Goal: Task Accomplishment & Management: Use online tool/utility

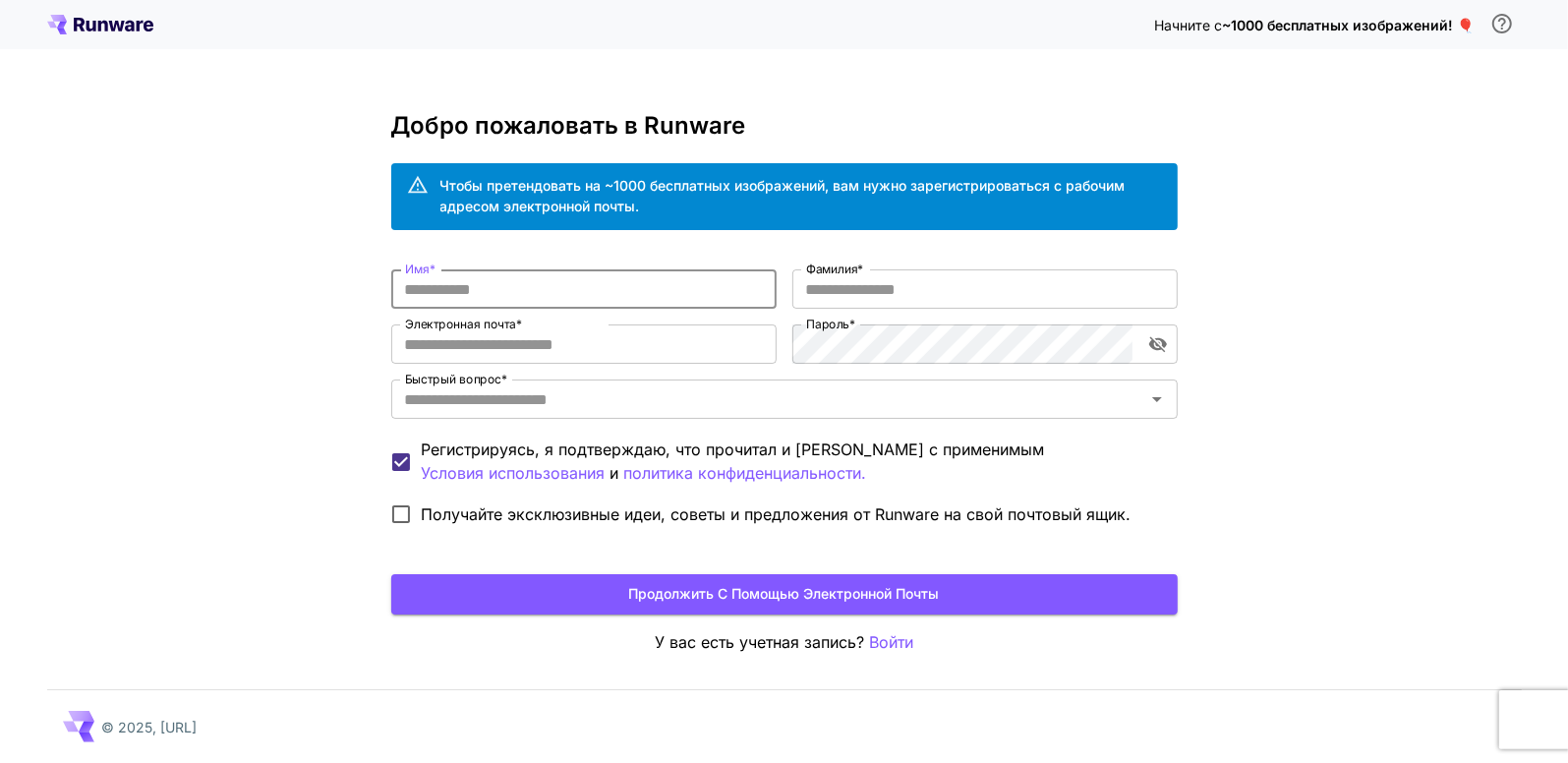
click at [413, 289] on input "Имя *" at bounding box center [584, 289] width 386 height 40
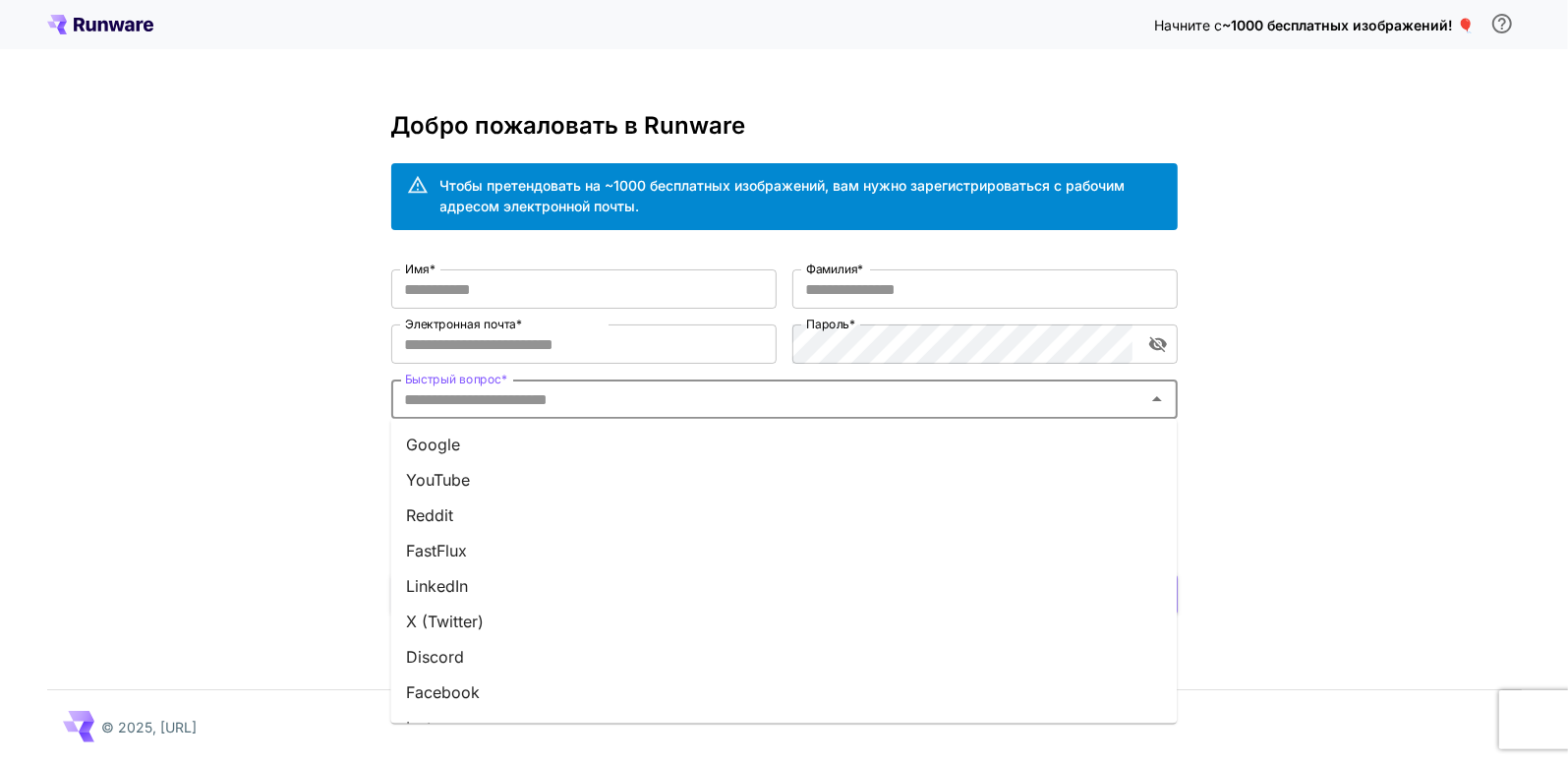
click at [522, 404] on input "Быстрый вопрос *" at bounding box center [768, 399] width 742 height 28
click at [466, 438] on li "Гугл" at bounding box center [784, 444] width 787 height 36
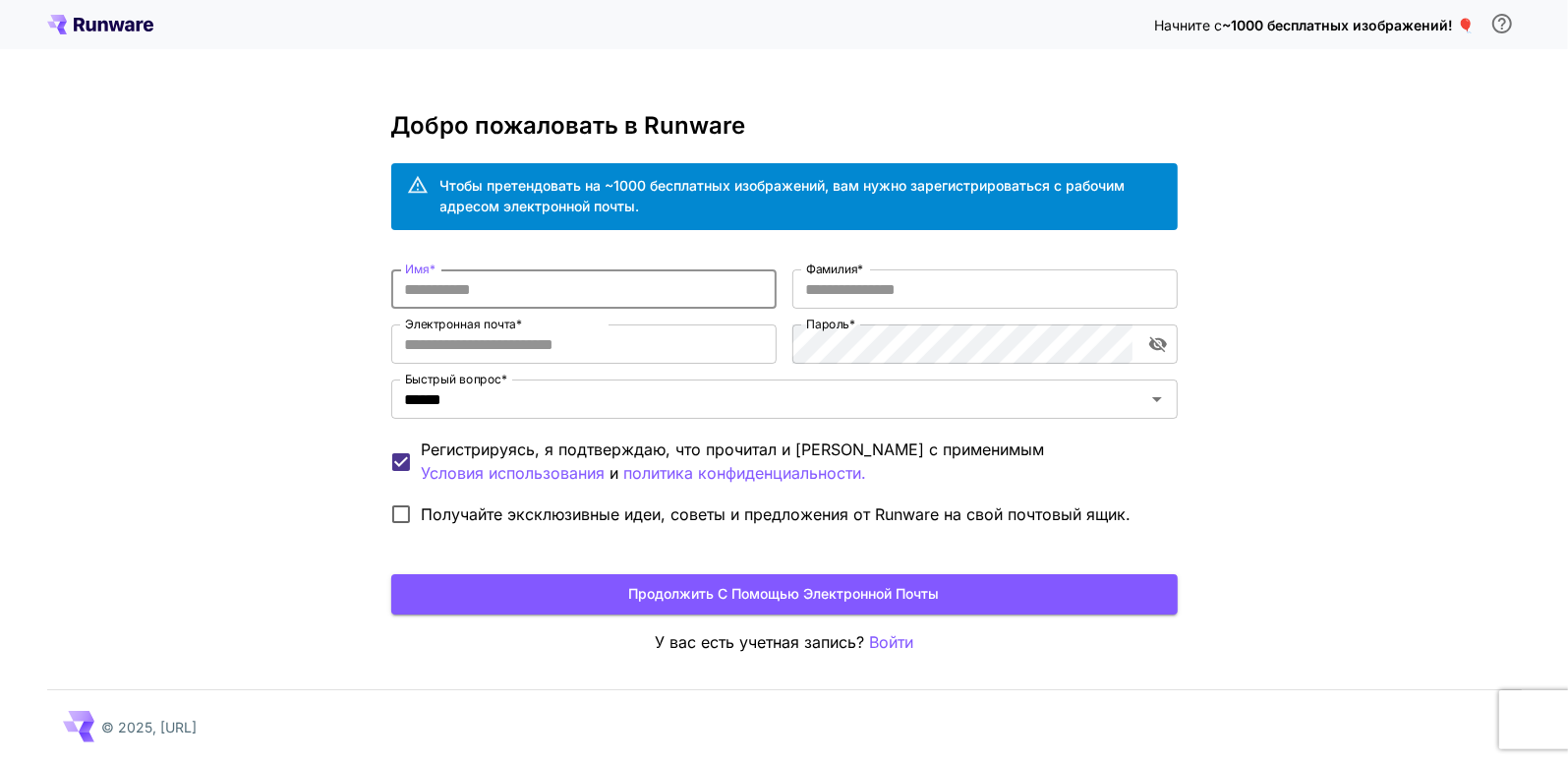
click at [444, 278] on input "Имя *" at bounding box center [584, 289] width 386 height 40
type input "*****"
type input "*********"
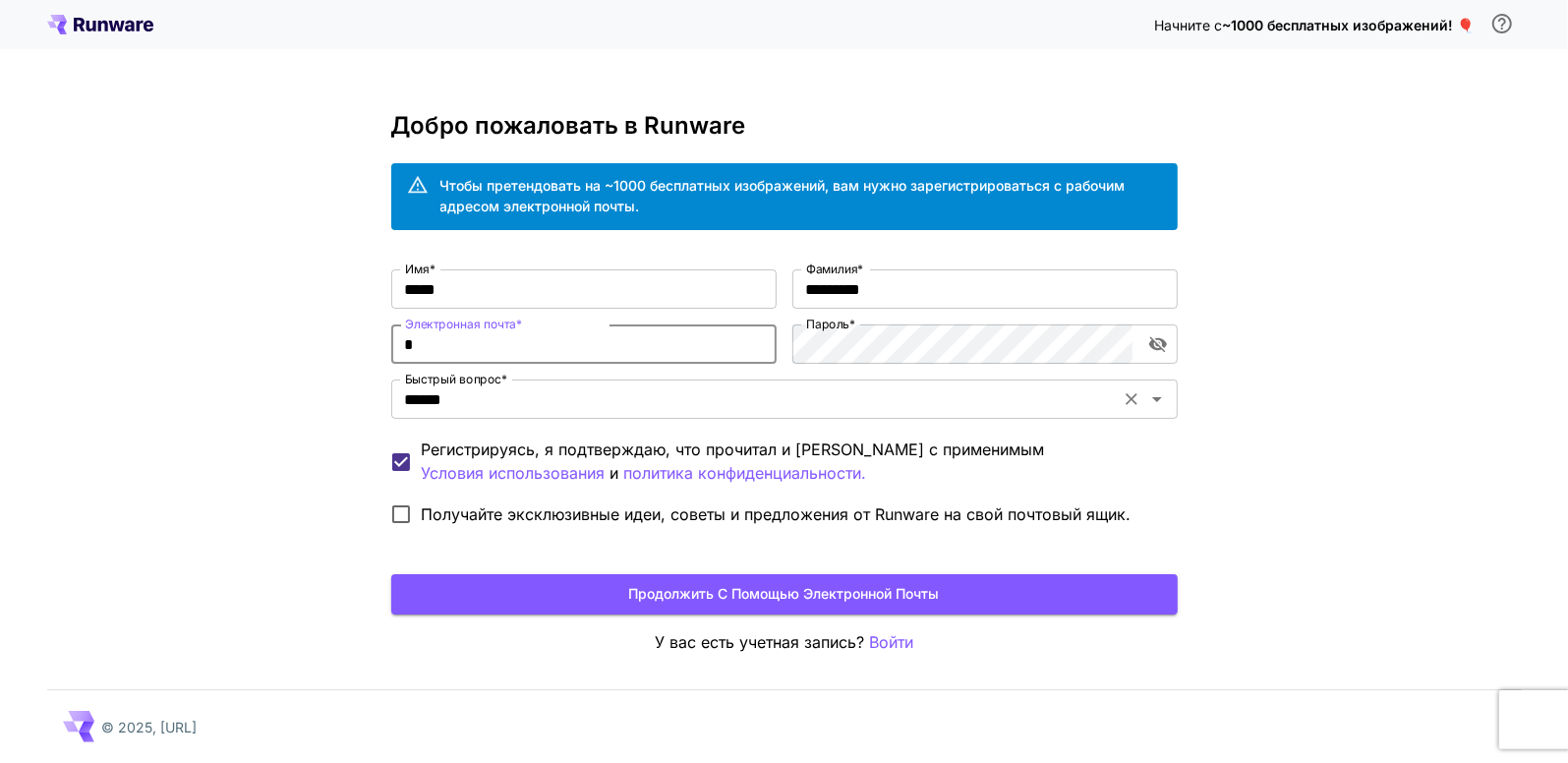
type input "**********"
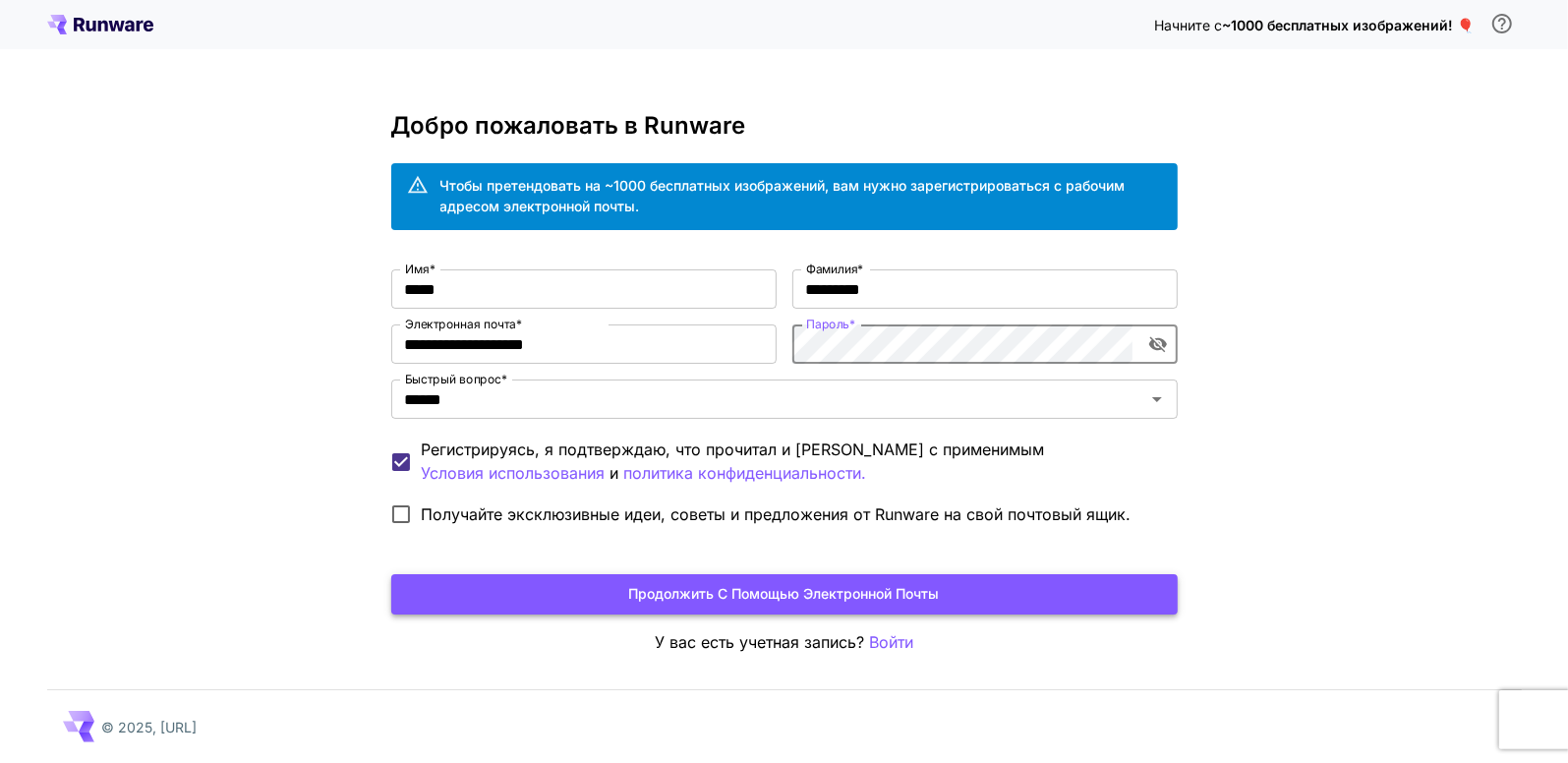
click at [769, 598] on button "Продолжить с помощью электронной почты" at bounding box center [785, 594] width 787 height 41
click at [796, 588] on button "Продолжить с помощью электронной почты" at bounding box center [785, 594] width 787 height 41
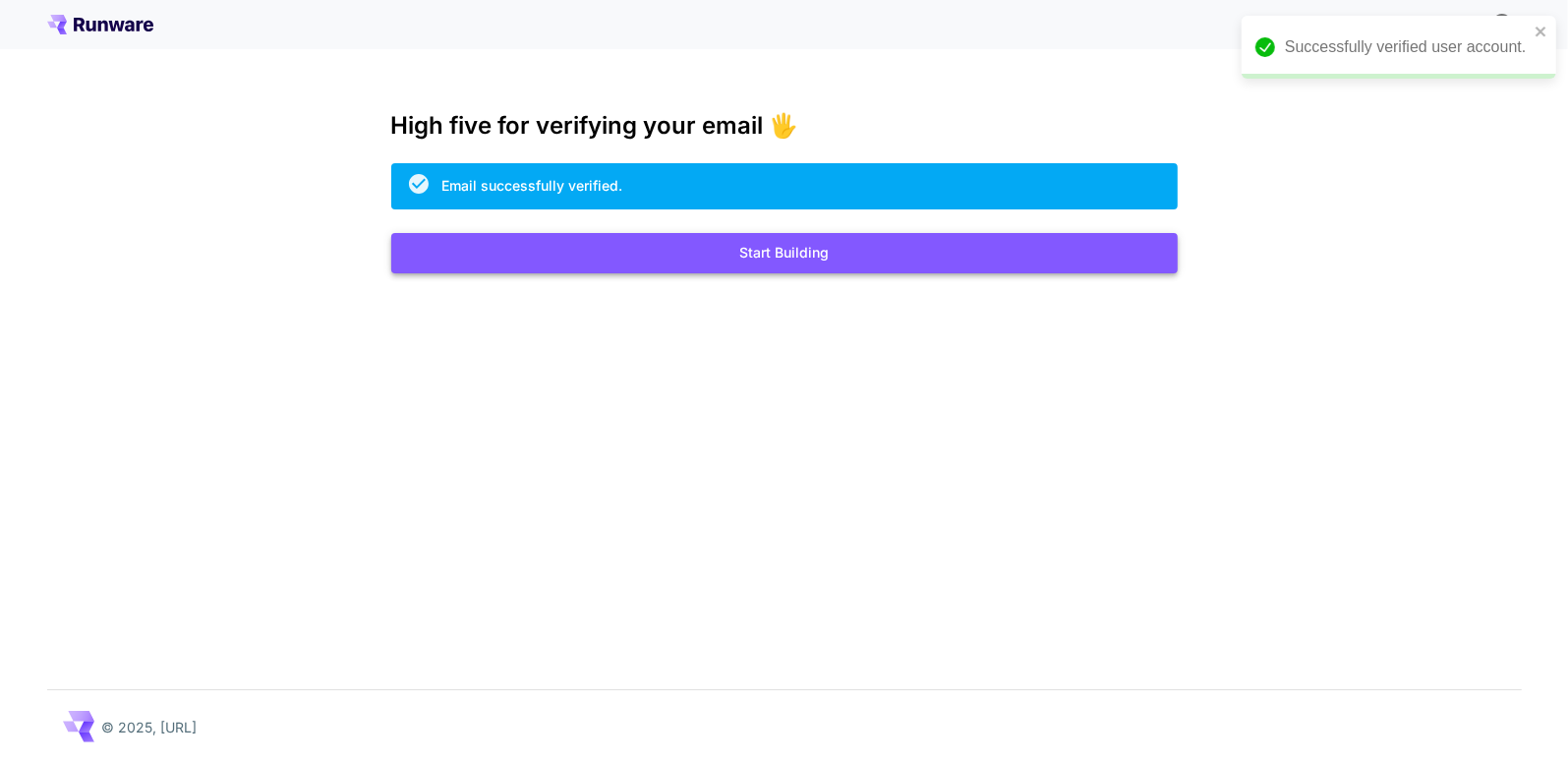
click at [786, 253] on button "Start Building" at bounding box center [785, 253] width 787 height 41
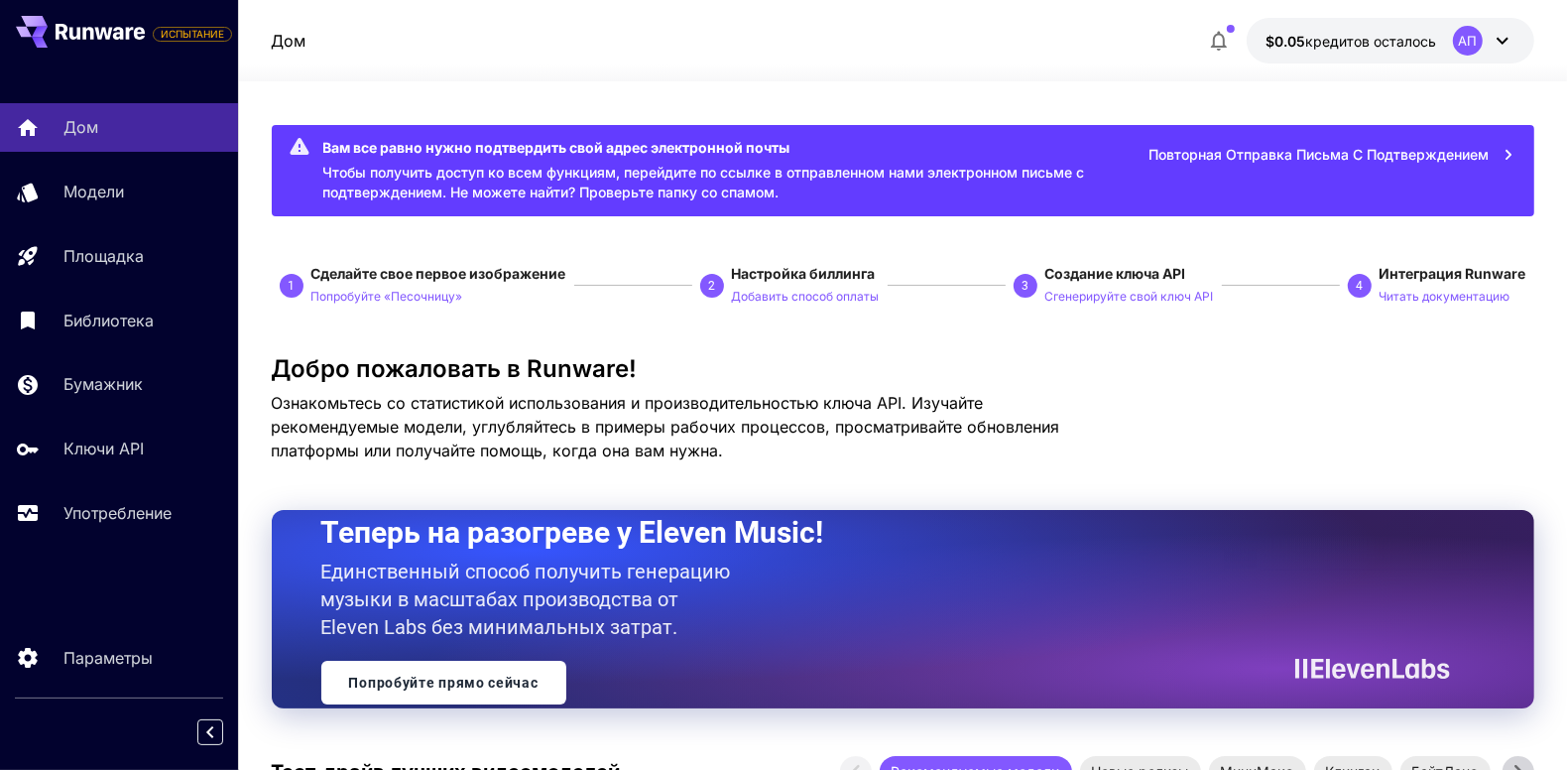
click at [1508, 40] on icon at bounding box center [1503, 41] width 24 height 24
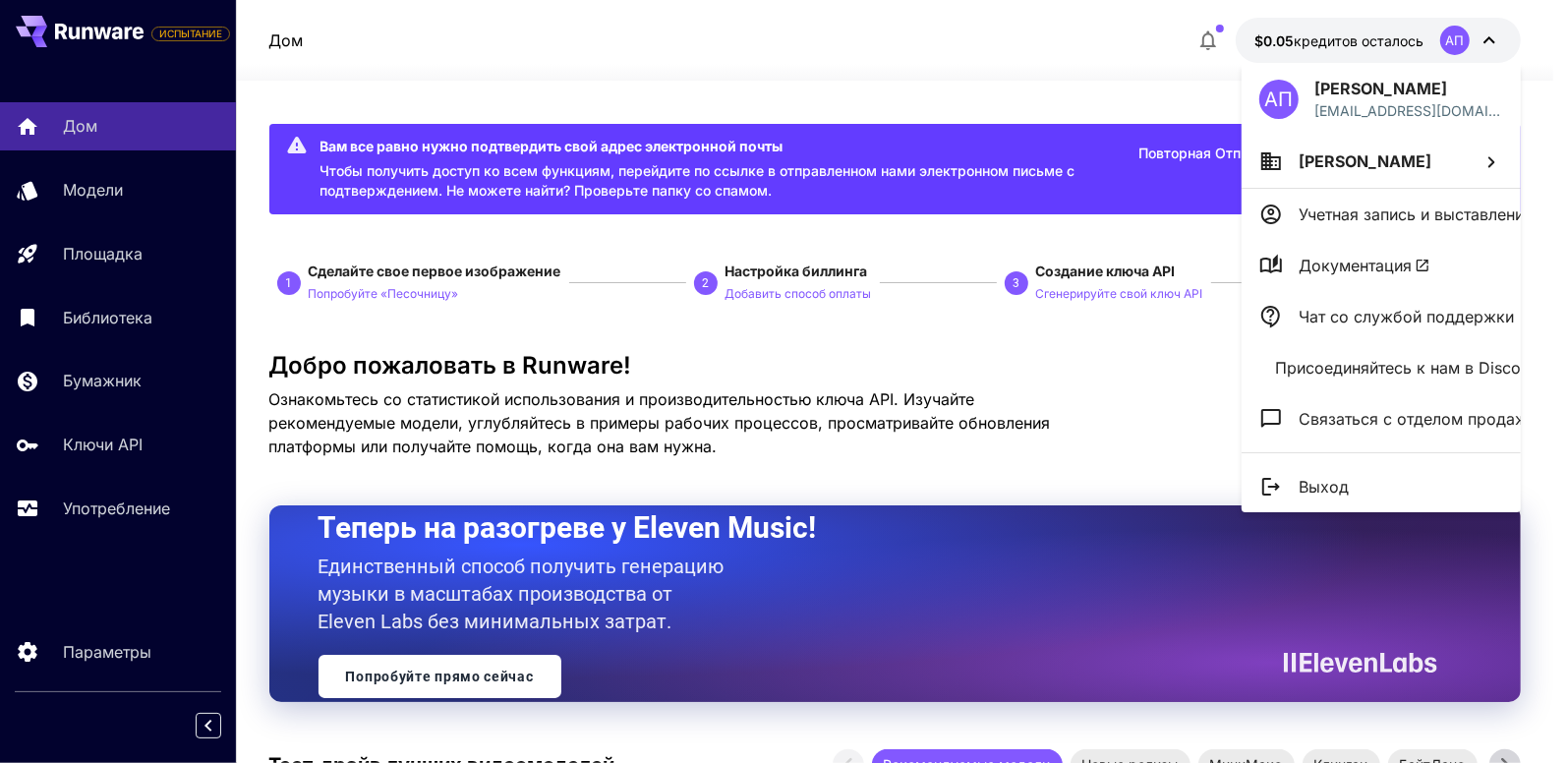
click at [1494, 40] on div at bounding box center [784, 382] width 1568 height 763
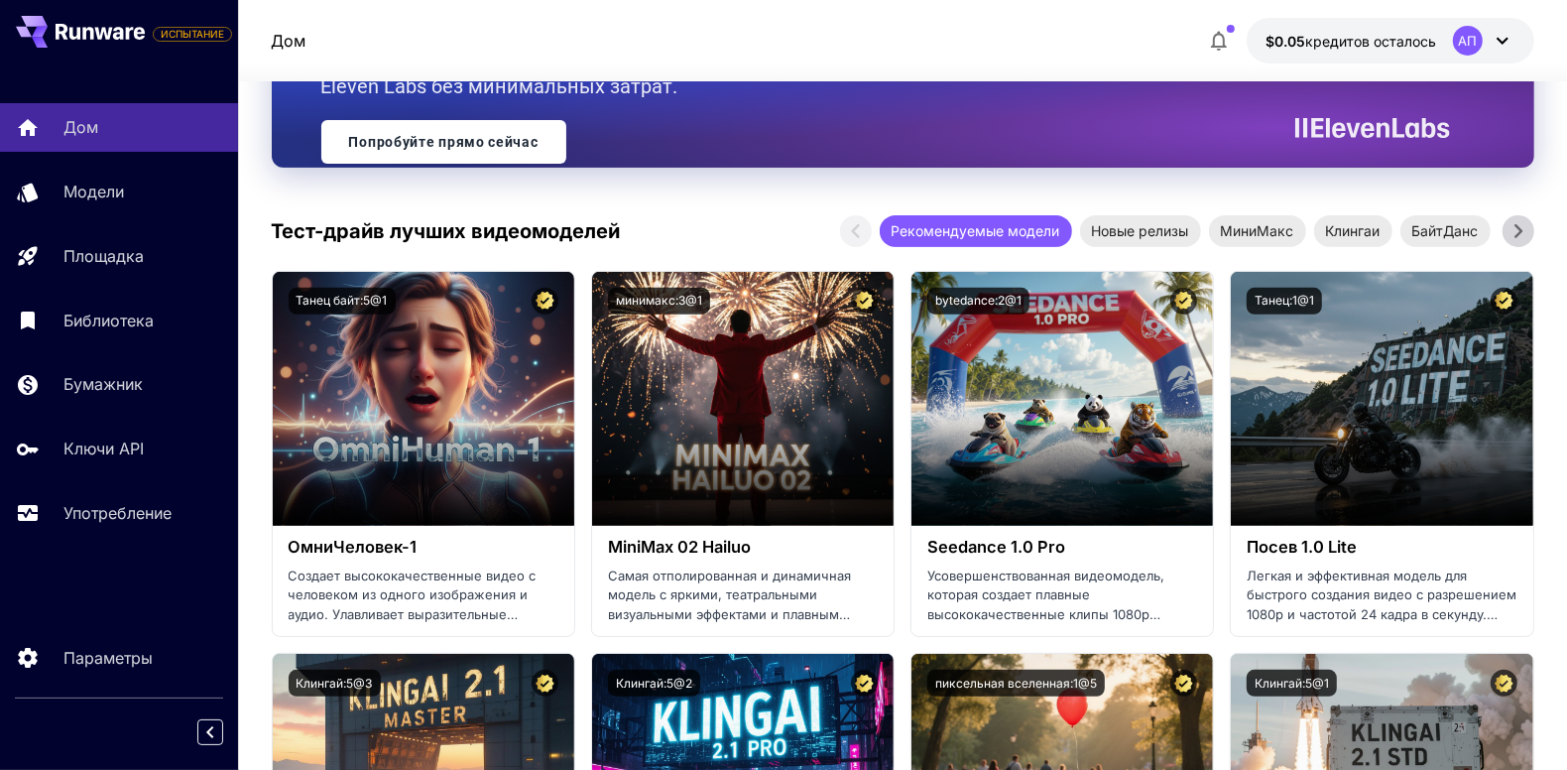
scroll to position [694, 0]
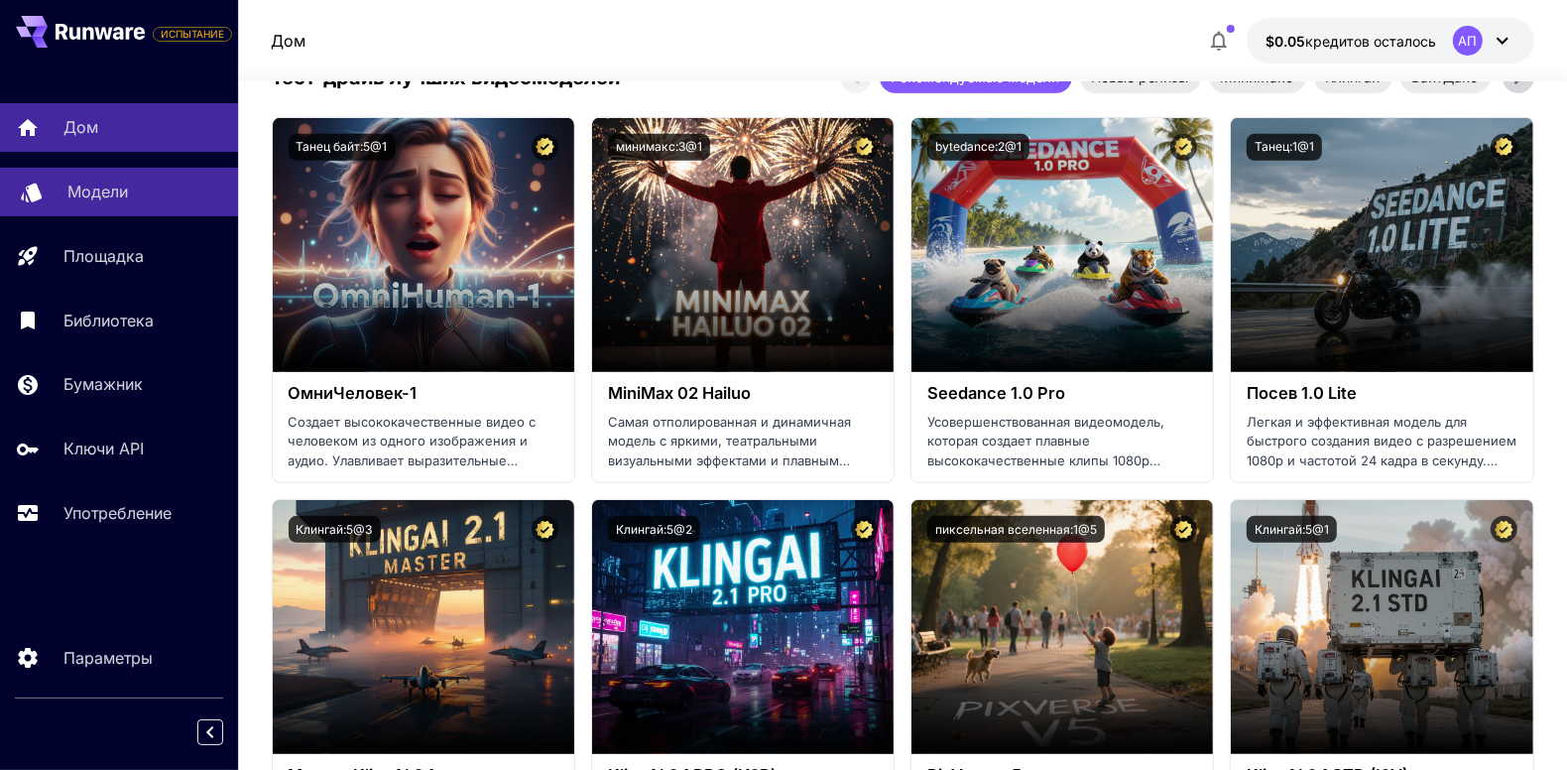
click at [100, 194] on p "Модели" at bounding box center [97, 192] width 61 height 24
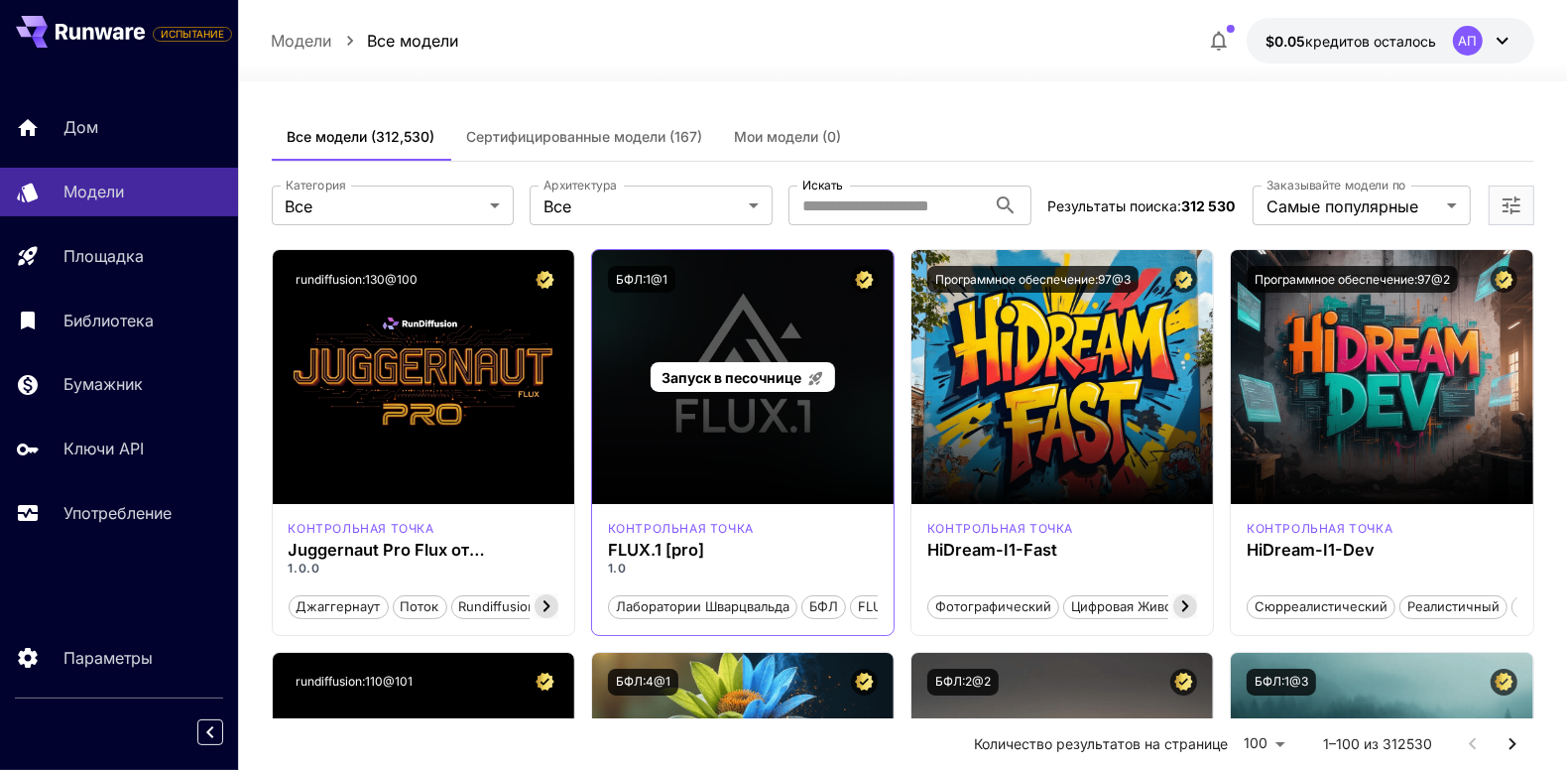
click at [748, 369] on span "Запуск в песочнице" at bounding box center [732, 377] width 140 height 17
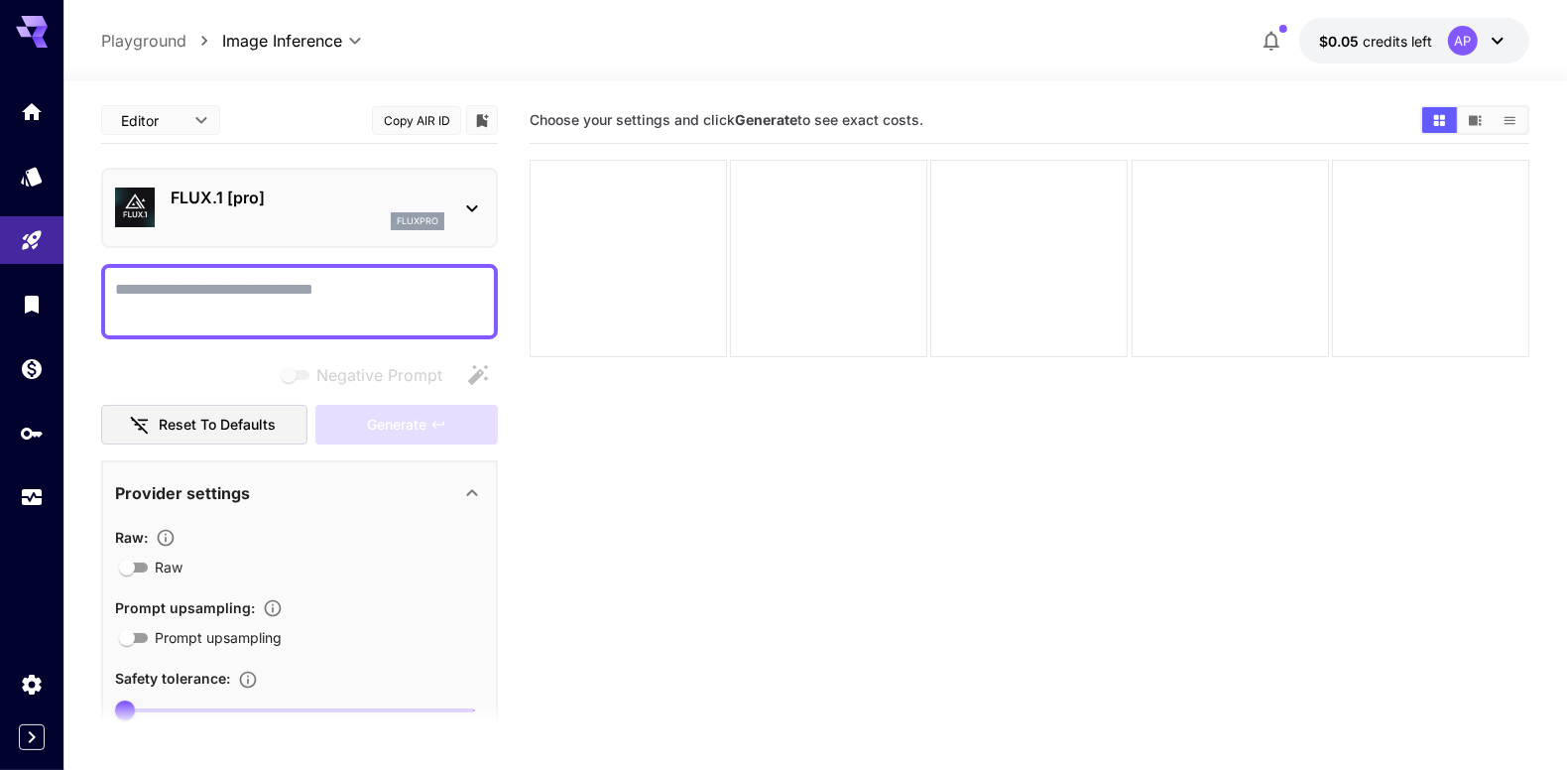
click at [187, 292] on textarea "Negative Prompt" at bounding box center [299, 302] width 369 height 48
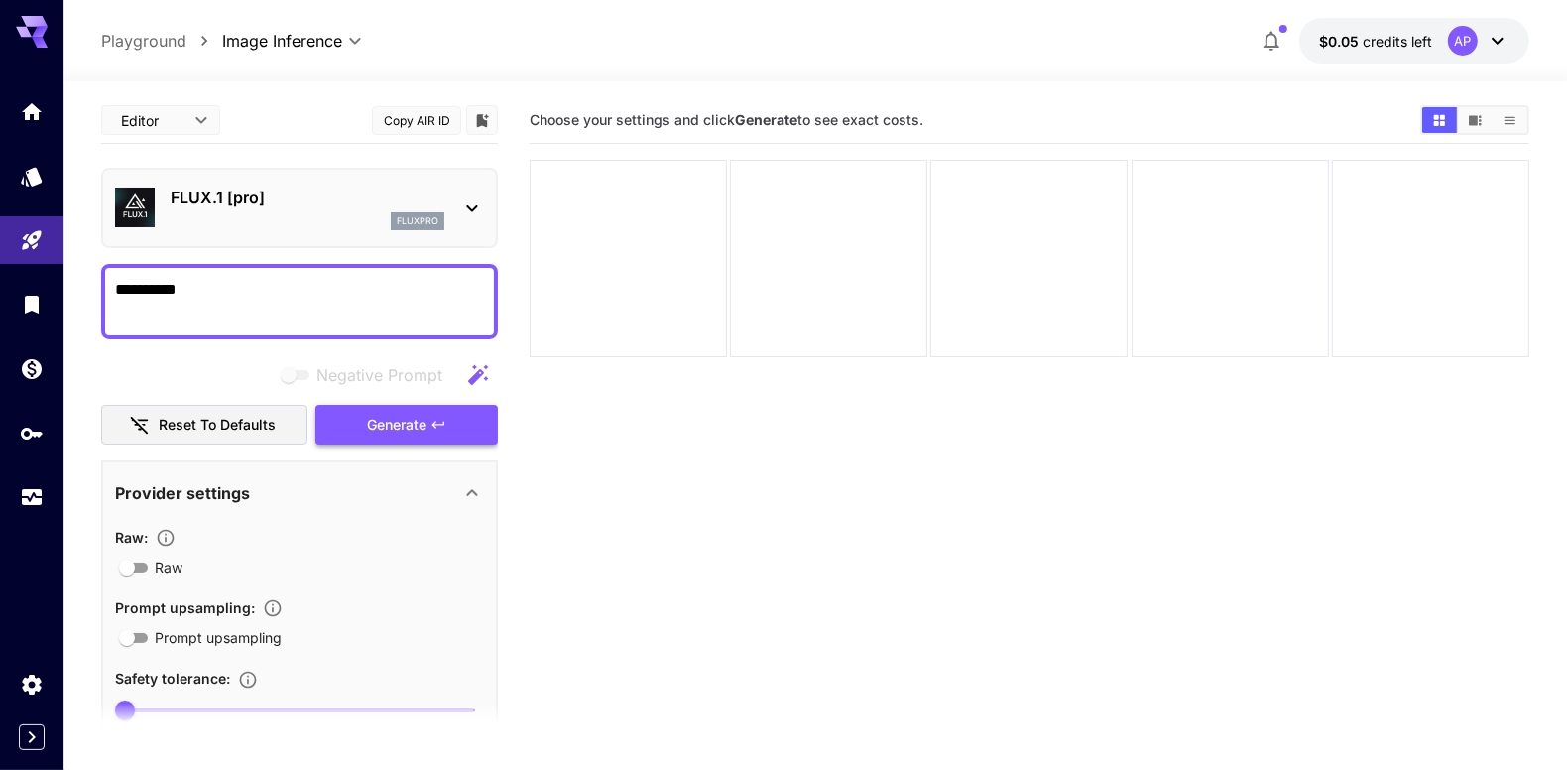
type textarea "**********"
drag, startPoint x: 376, startPoint y: 413, endPoint x: 387, endPoint y: 417, distance: 11.6
click at [376, 413] on span "Generate" at bounding box center [397, 425] width 60 height 25
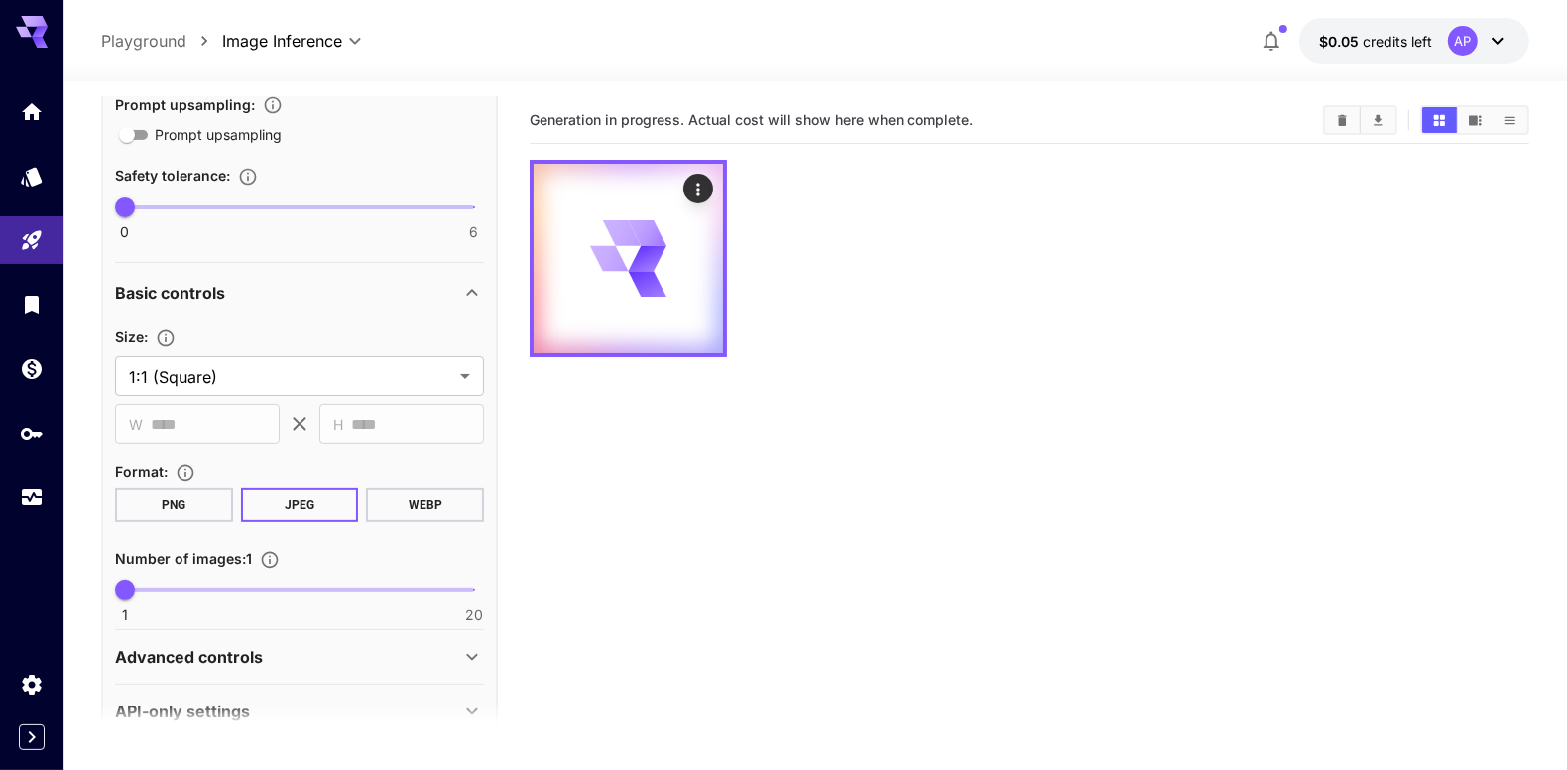
scroll to position [536, 0]
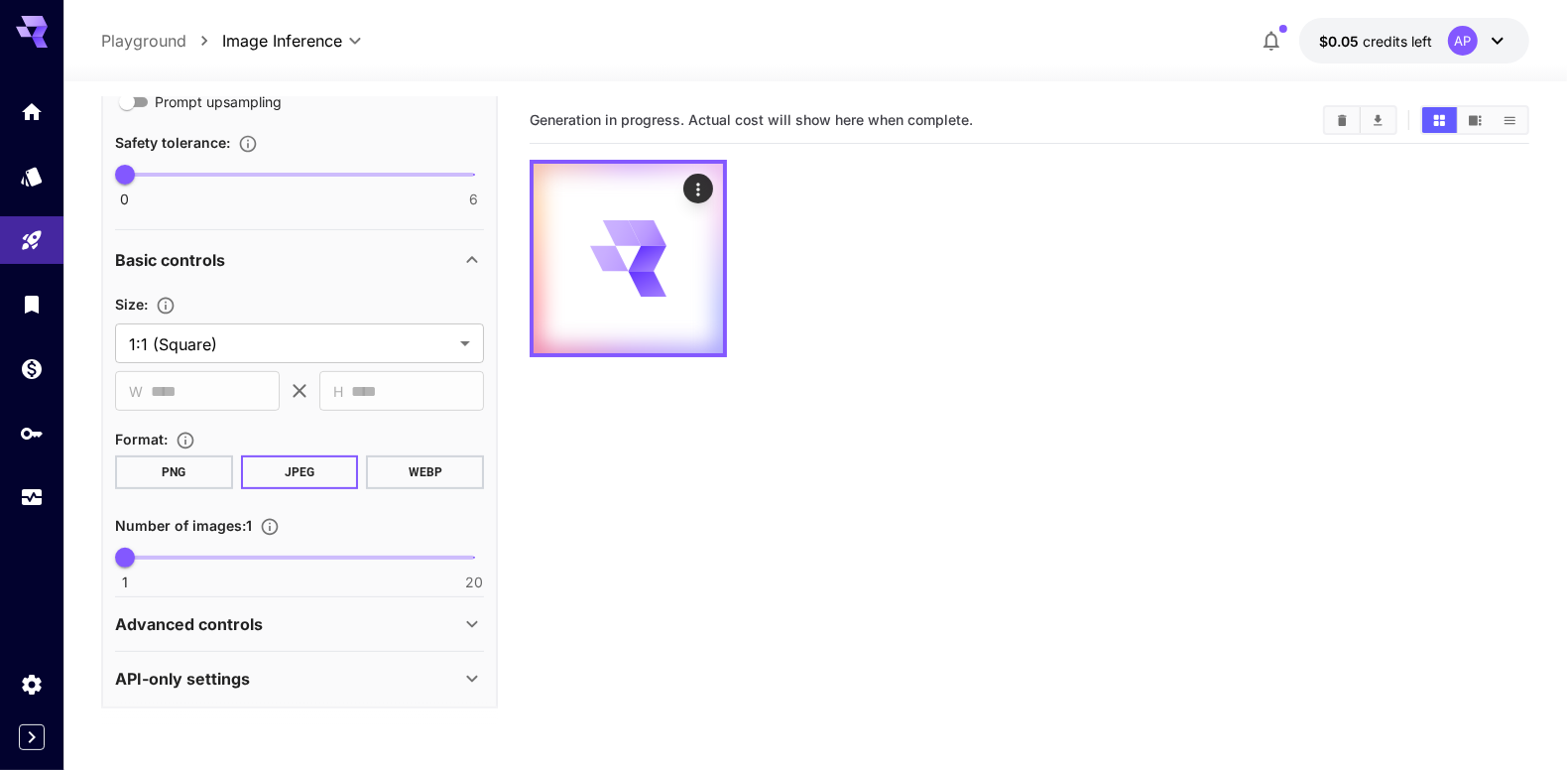
click at [436, 625] on div "Advanced controls" at bounding box center [287, 624] width 345 height 24
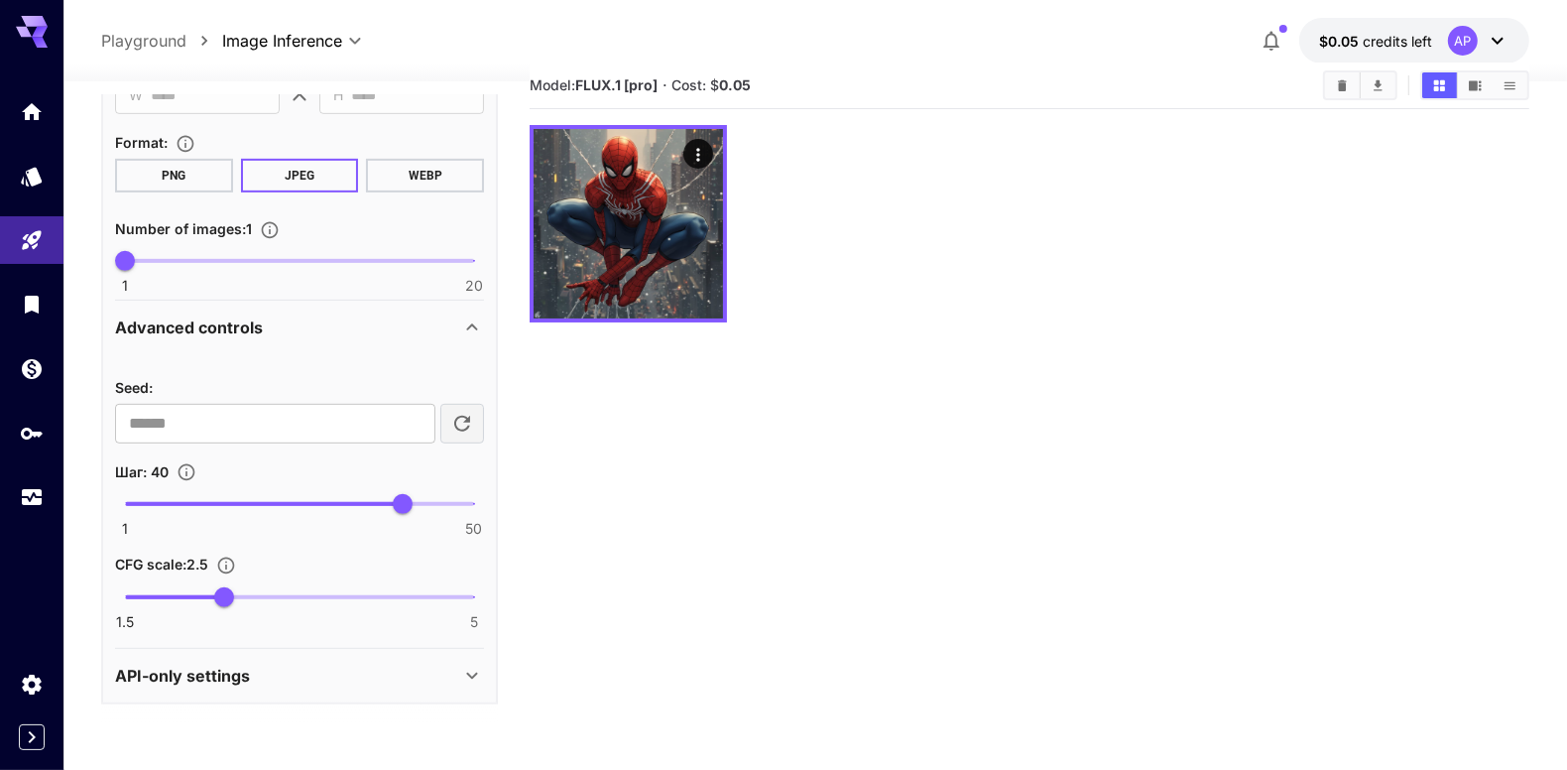
scroll to position [0, 0]
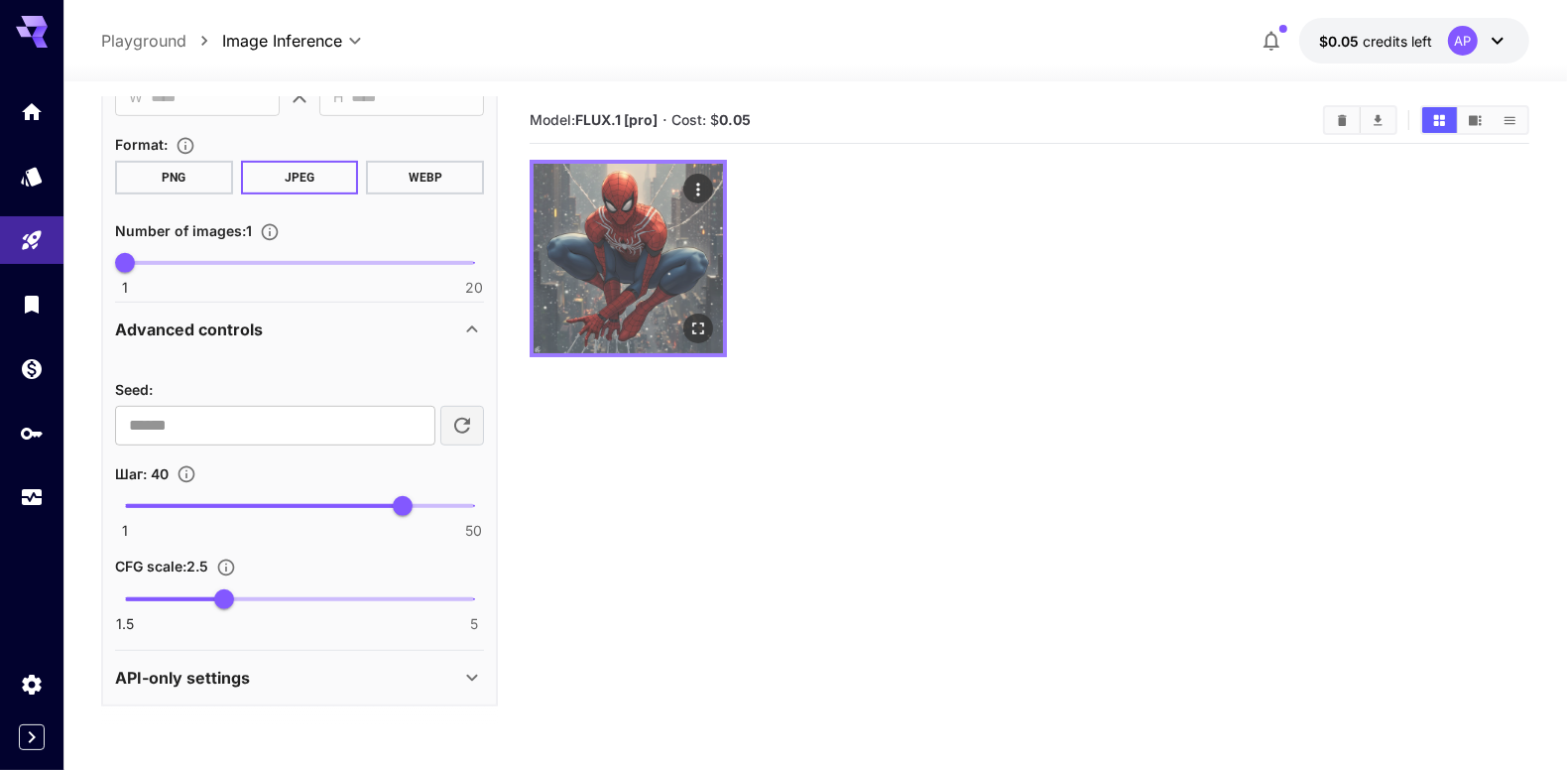
click at [615, 282] on img at bounding box center [628, 258] width 189 height 189
click at [702, 327] on icon "Open in fullscreen" at bounding box center [698, 328] width 20 height 20
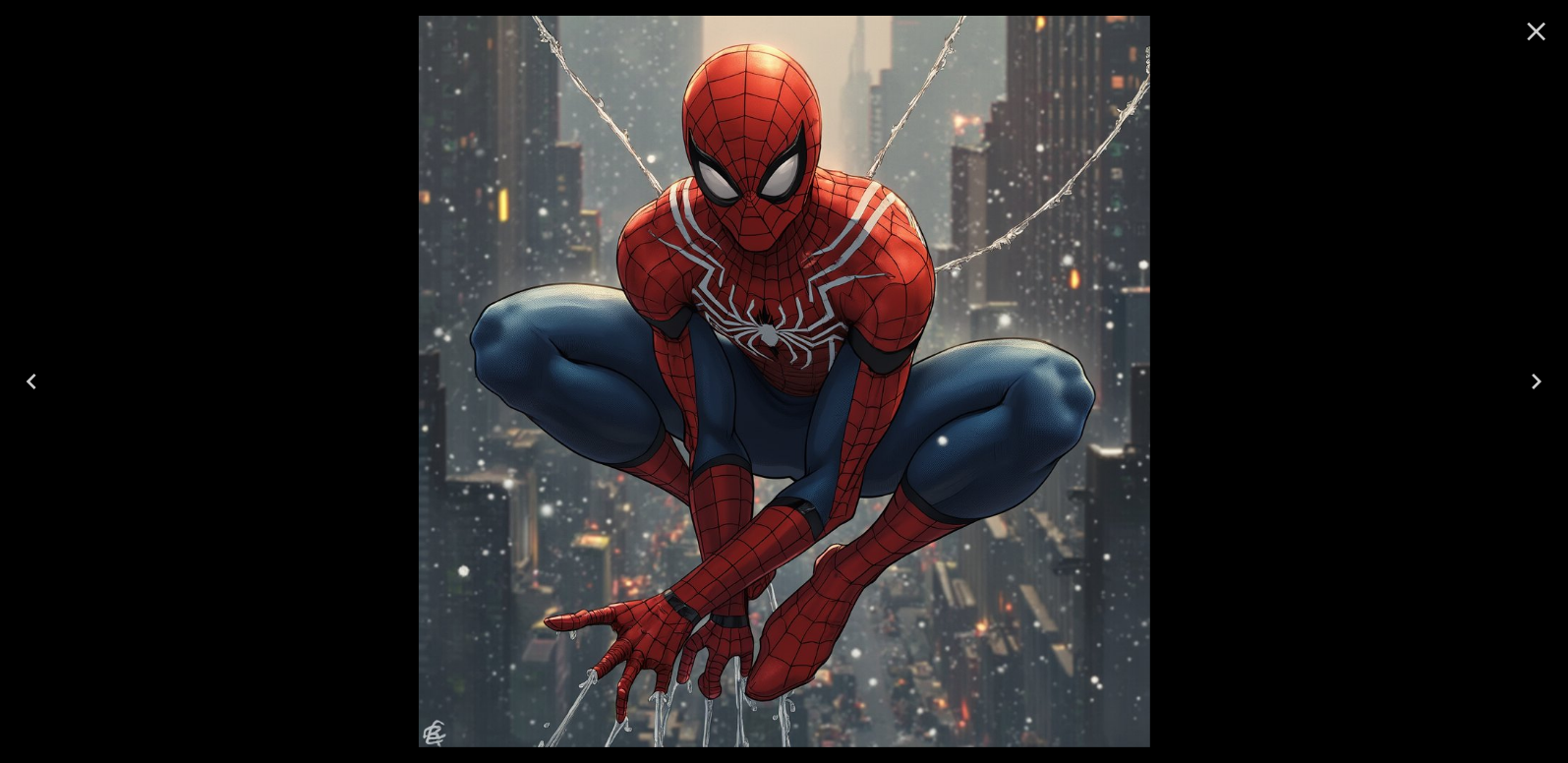
click at [1530, 27] on icon "Close" at bounding box center [1537, 32] width 32 height 32
